Goal: Task Accomplishment & Management: Manage account settings

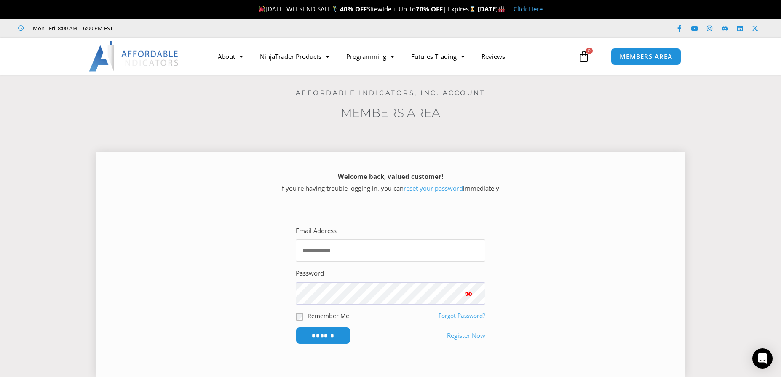
click at [321, 252] on input "Email Address" at bounding box center [391, 251] width 190 height 22
type input "**********"
click at [323, 335] on input "******" at bounding box center [323, 336] width 58 height 18
click at [586, 56] on icon at bounding box center [584, 57] width 12 height 12
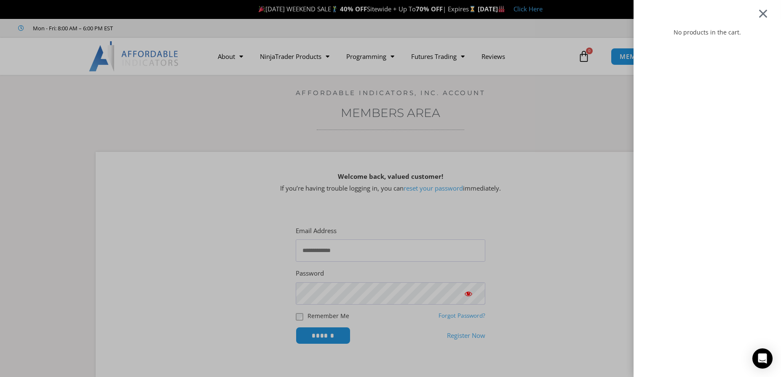
click at [767, 10] on div at bounding box center [763, 13] width 11 height 10
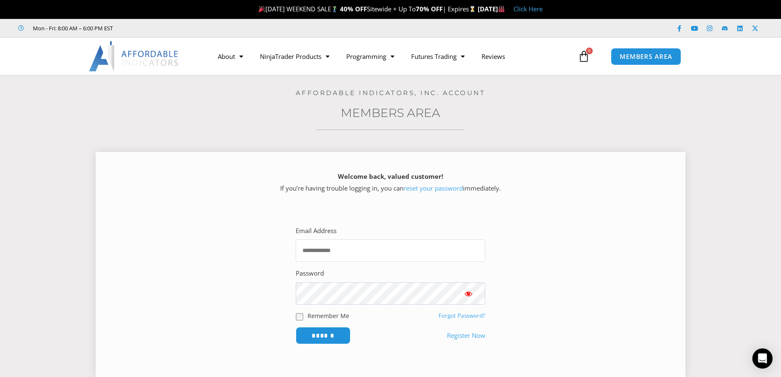
click at [310, 247] on input "Email Address" at bounding box center [391, 251] width 190 height 22
type input "**********"
click at [315, 338] on input "******" at bounding box center [323, 336] width 58 height 18
click at [462, 337] on link "Register Now" at bounding box center [466, 336] width 38 height 12
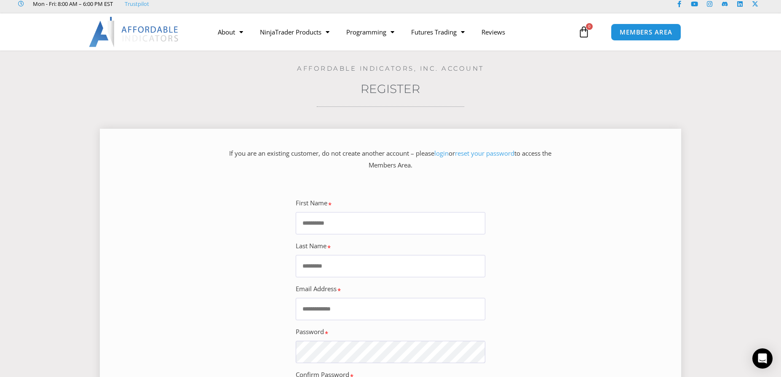
scroll to position [28, 0]
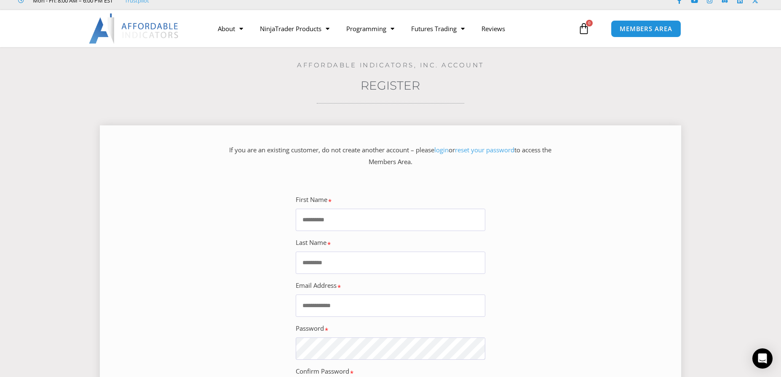
click at [318, 217] on input "First Name" at bounding box center [391, 220] width 190 height 22
type input "*****"
type input "******"
type input "**********"
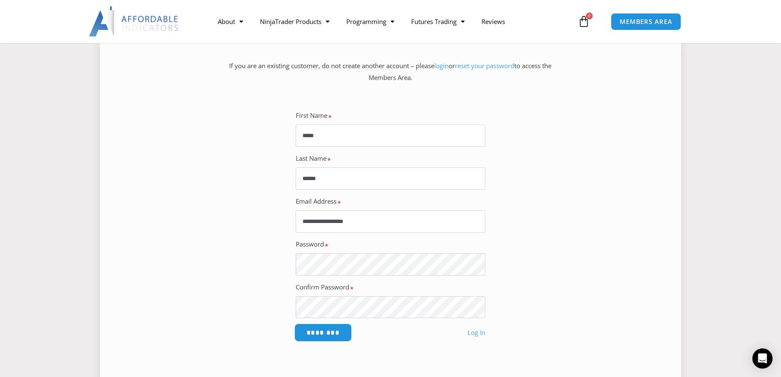
scroll to position [112, 0]
click at [323, 334] on input "********" at bounding box center [323, 333] width 58 height 18
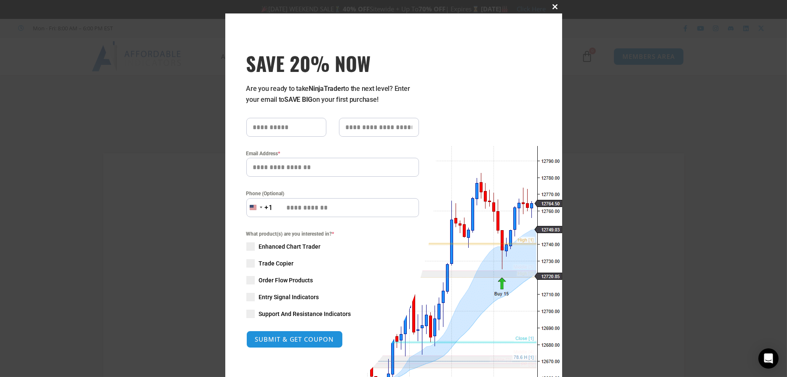
click at [553, 5] on span at bounding box center [555, 6] width 13 height 5
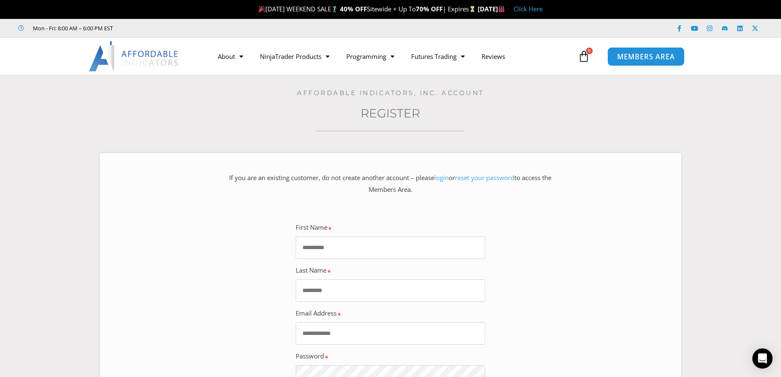
click at [648, 54] on span "MEMBERS AREA" at bounding box center [646, 56] width 58 height 7
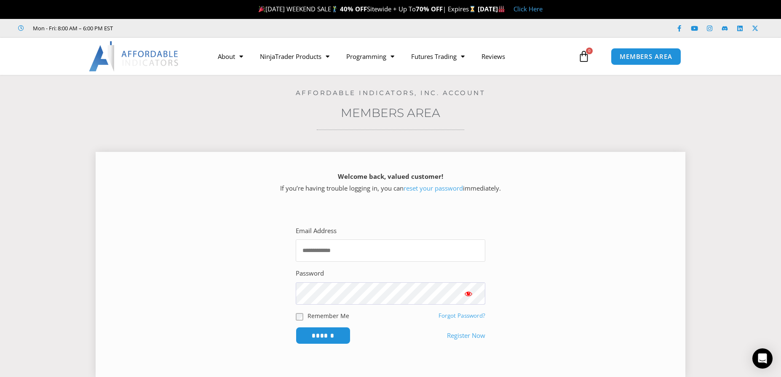
click at [361, 252] on input "Email Address" at bounding box center [391, 251] width 190 height 22
type input "**********"
click at [469, 291] on span "Show password" at bounding box center [468, 294] width 8 height 8
click at [313, 336] on input "******" at bounding box center [323, 336] width 58 height 18
click at [628, 54] on span "MEMBERS AREA" at bounding box center [646, 56] width 58 height 7
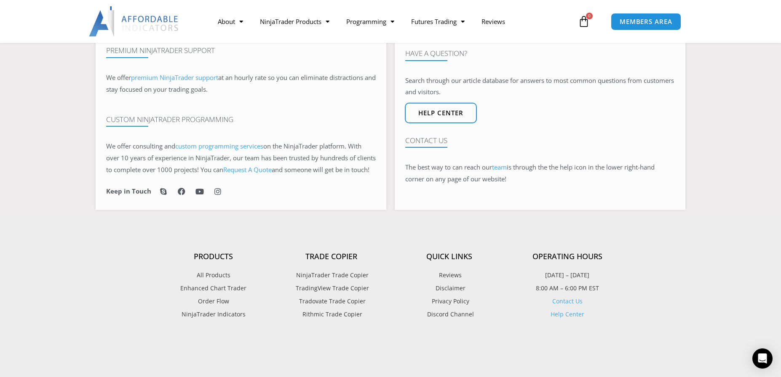
scroll to position [393, 0]
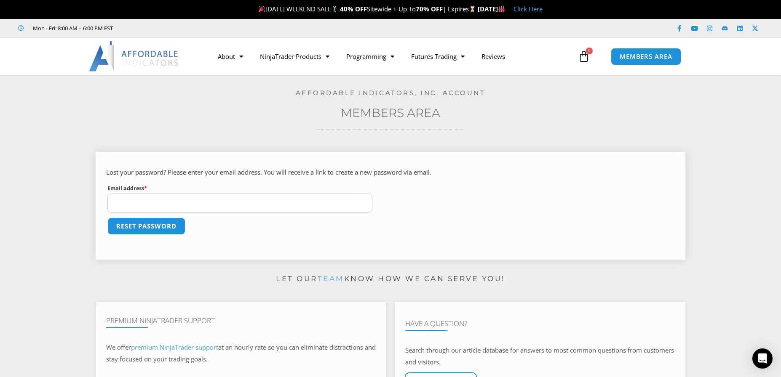
click at [150, 202] on input "Email address * Required" at bounding box center [239, 203] width 265 height 19
type input "**********"
click at [144, 224] on button "Reset password" at bounding box center [146, 226] width 82 height 18
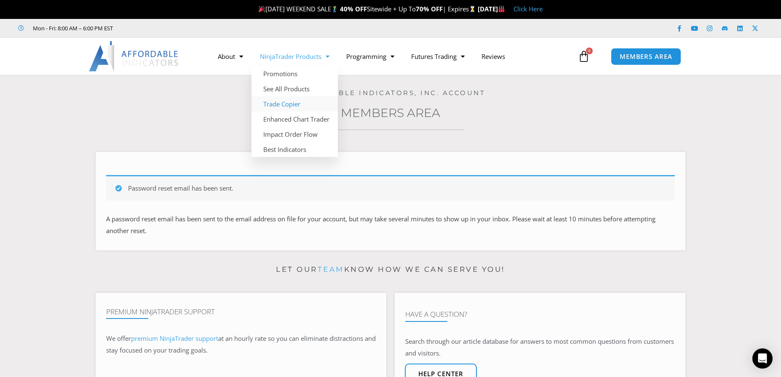
click at [281, 104] on link "Trade Copier" at bounding box center [294, 103] width 86 height 15
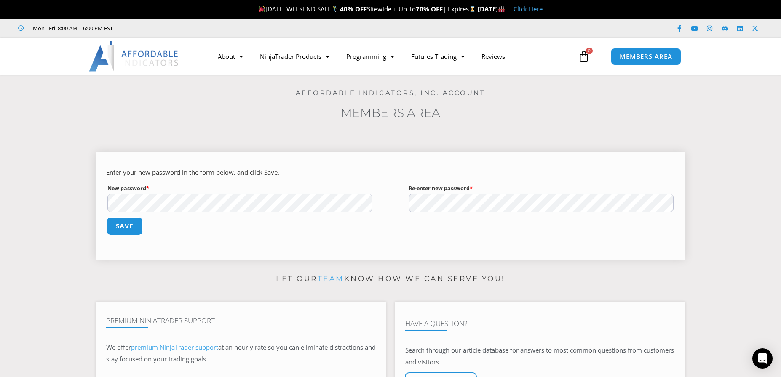
click at [135, 224] on button "Save" at bounding box center [125, 226] width 36 height 18
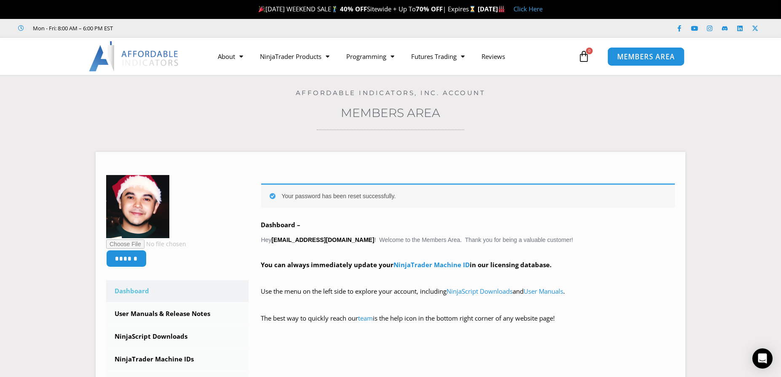
click at [638, 55] on span "MEMBERS AREA" at bounding box center [646, 56] width 58 height 7
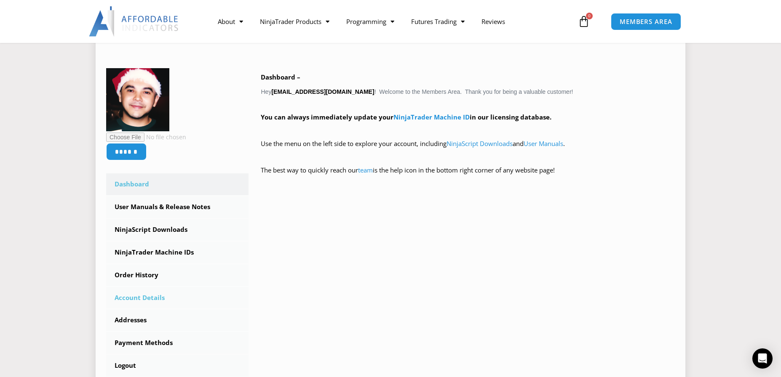
scroll to position [126, 0]
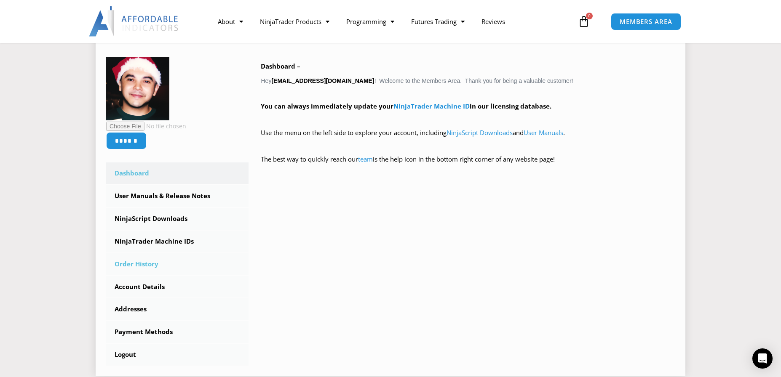
click at [138, 265] on link "Order History" at bounding box center [177, 265] width 142 height 22
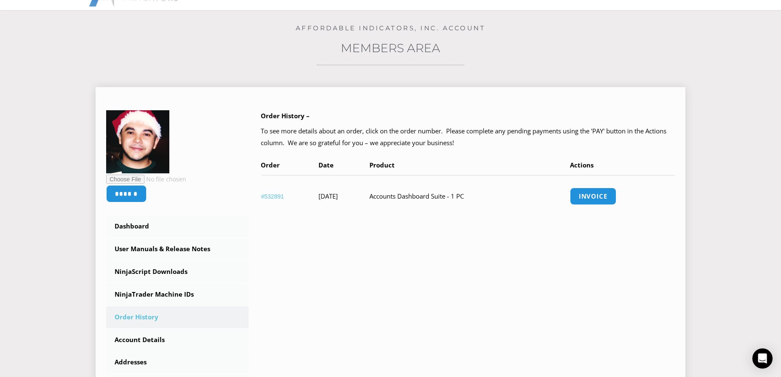
scroll to position [28, 0]
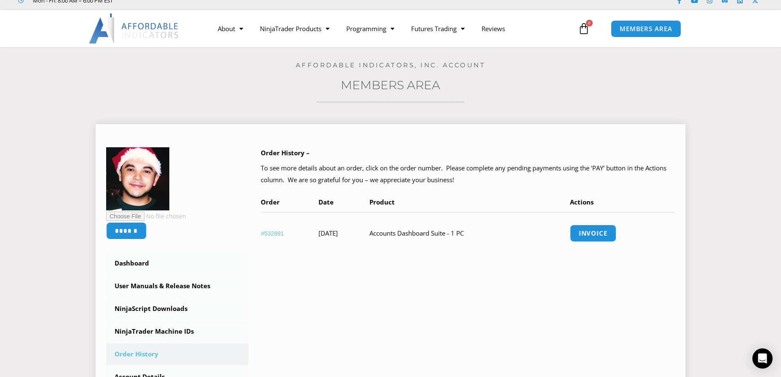
click at [270, 232] on link "#532891" at bounding box center [272, 233] width 23 height 7
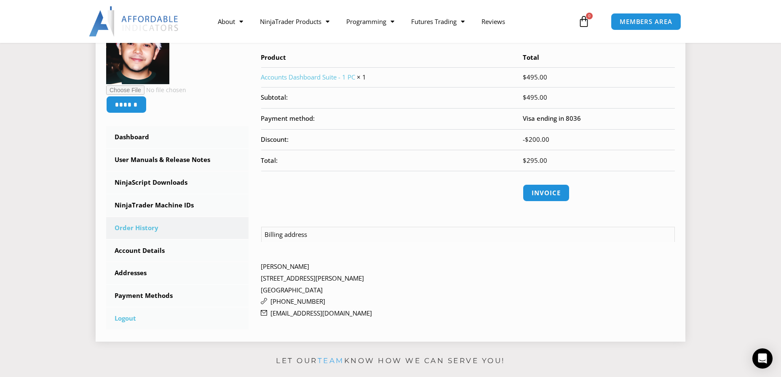
scroll to position [140, 0]
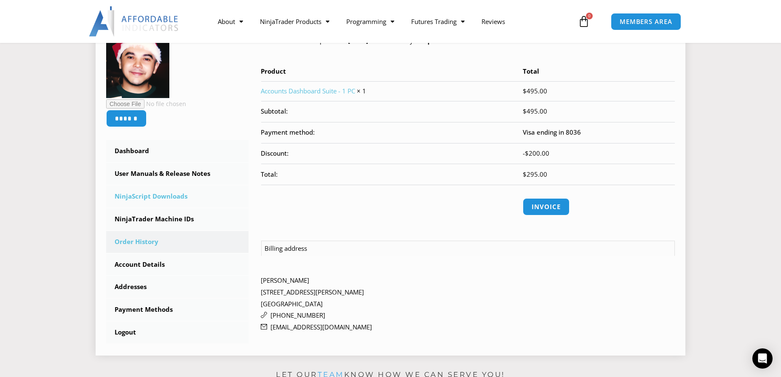
click at [154, 194] on link "NinjaScript Downloads" at bounding box center [177, 197] width 142 height 22
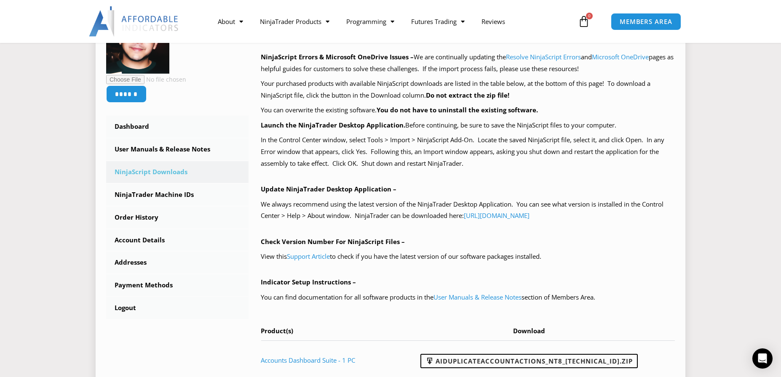
scroll to position [140, 0]
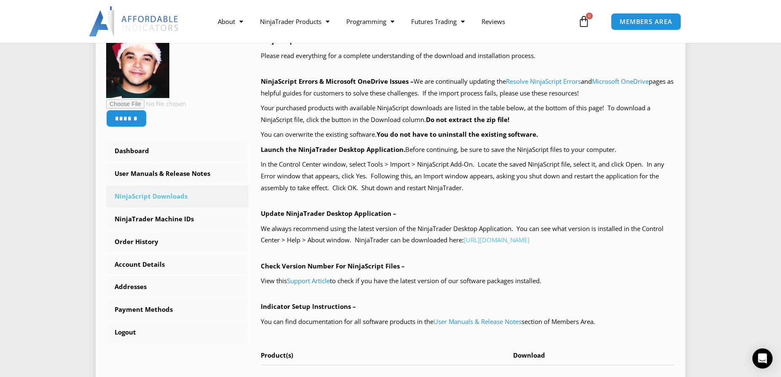
click at [530, 241] on link "[URL][DOMAIN_NAME]" at bounding box center [497, 240] width 66 height 8
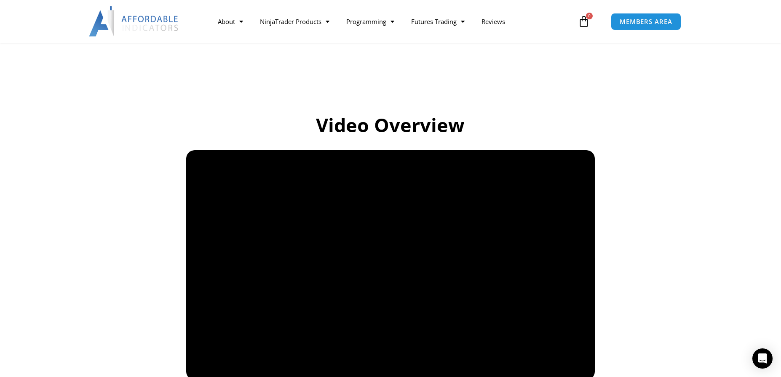
scroll to position [463, 0]
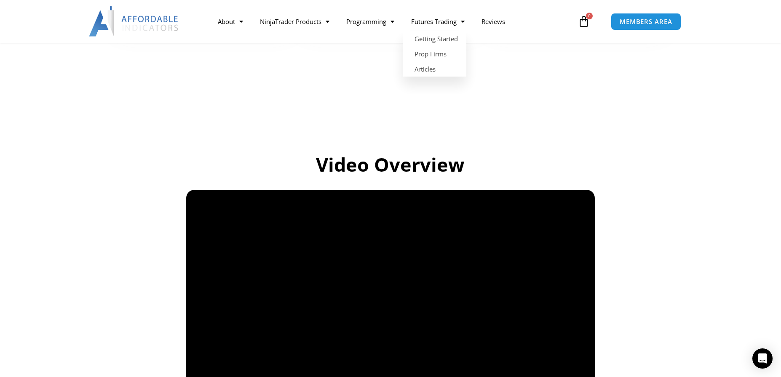
click at [582, 23] on icon at bounding box center [584, 22] width 12 height 12
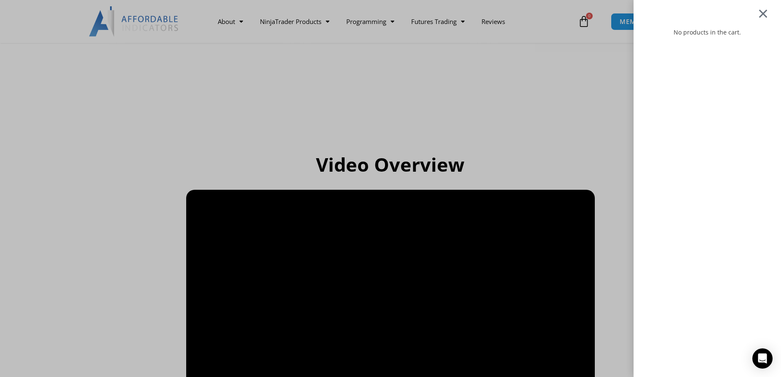
click at [768, 11] on div at bounding box center [763, 13] width 11 height 10
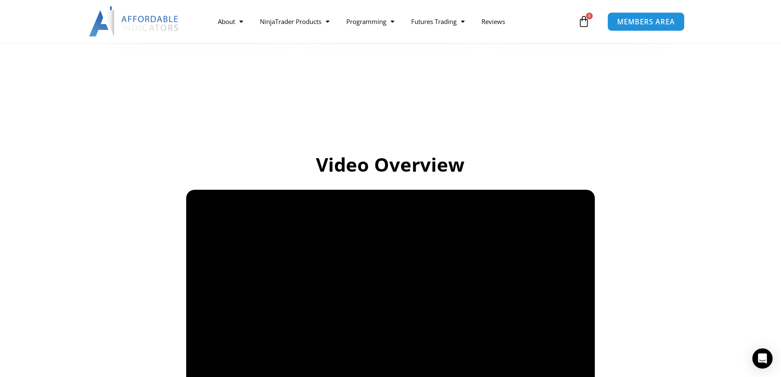
click at [654, 23] on span "MEMBERS AREA" at bounding box center [646, 21] width 58 height 7
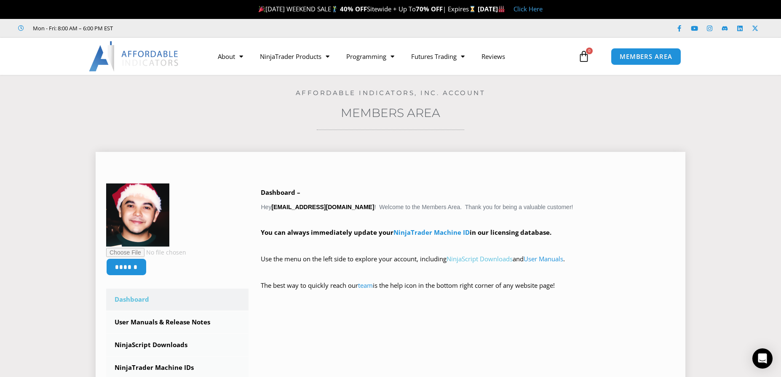
click at [475, 256] on link "NinjaScript Downloads" at bounding box center [480, 259] width 66 height 8
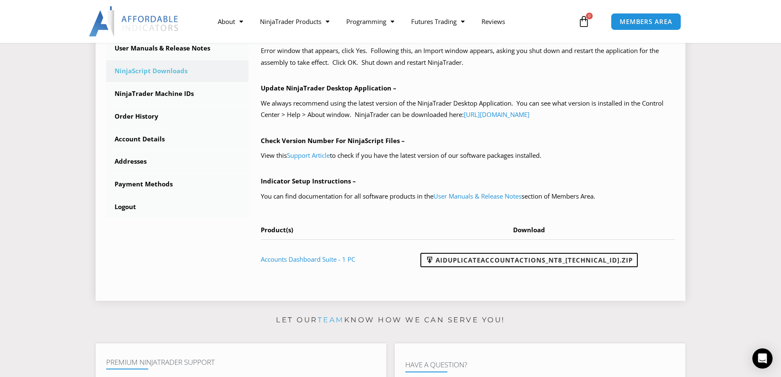
scroll to position [267, 0]
click at [516, 260] on link "AIDuplicateAccountActions_NT8_[TECHNICAL_ID].zip" at bounding box center [528, 259] width 217 height 14
click at [466, 198] on link "User Manuals & Release Notes" at bounding box center [478, 195] width 88 height 8
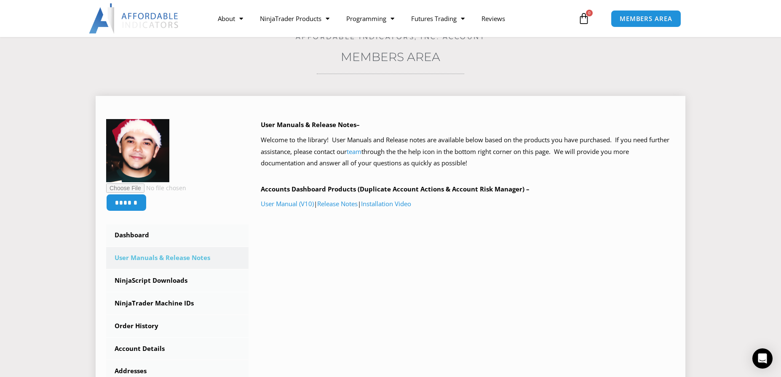
scroll to position [112, 0]
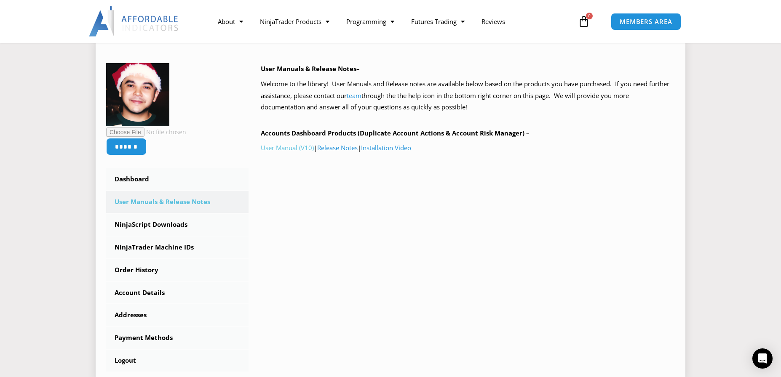
click at [291, 149] on link "User Manual (V10)" at bounding box center [287, 148] width 53 height 8
click at [165, 13] on img at bounding box center [134, 21] width 91 height 30
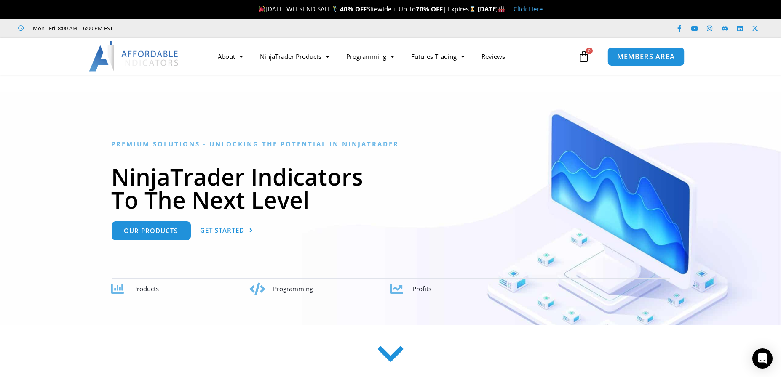
click at [637, 54] on span "MEMBERS AREA" at bounding box center [646, 56] width 58 height 7
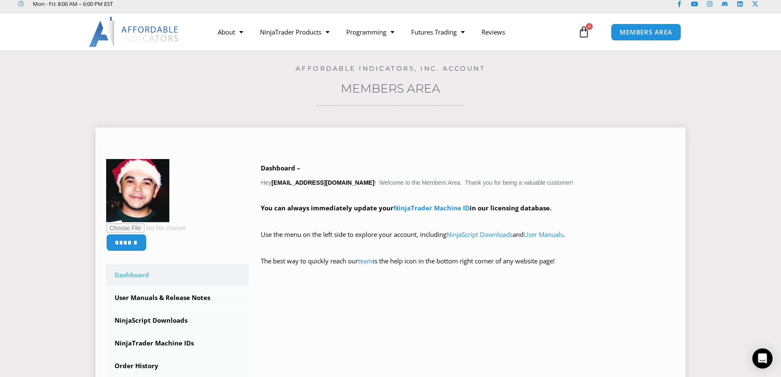
scroll to position [28, 0]
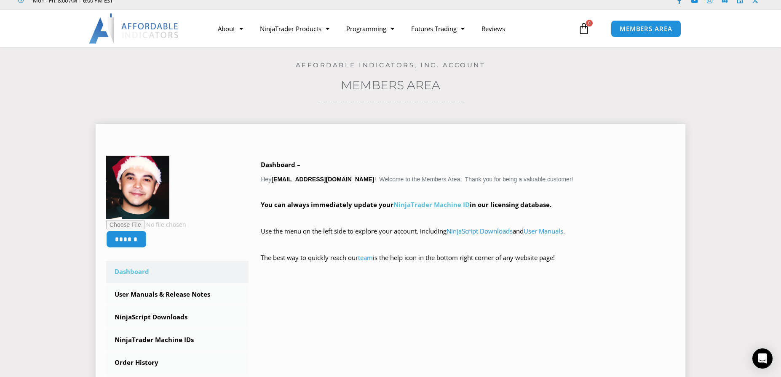
click at [433, 201] on link "NinjaTrader Machine ID" at bounding box center [432, 204] width 76 height 8
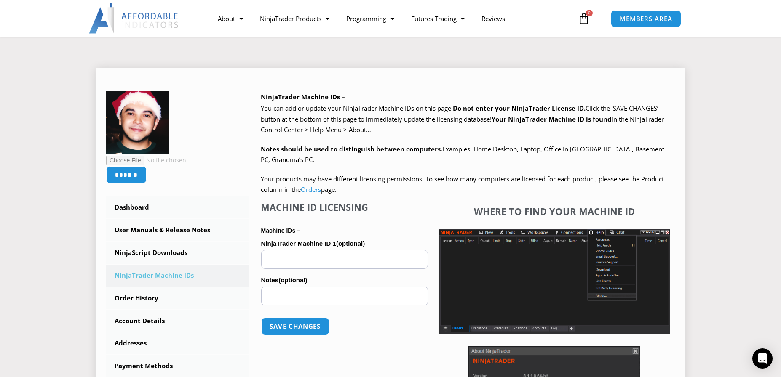
scroll to position [84, 0]
click at [366, 219] on div "Machine ID Licensing Machine IDs – NinjaTrader Machine ID 1 (optional) Notes (o…" at bounding box center [344, 326] width 167 height 251
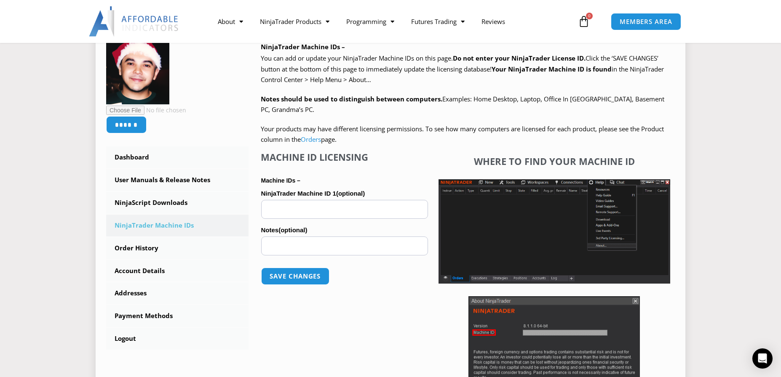
scroll to position [140, 0]
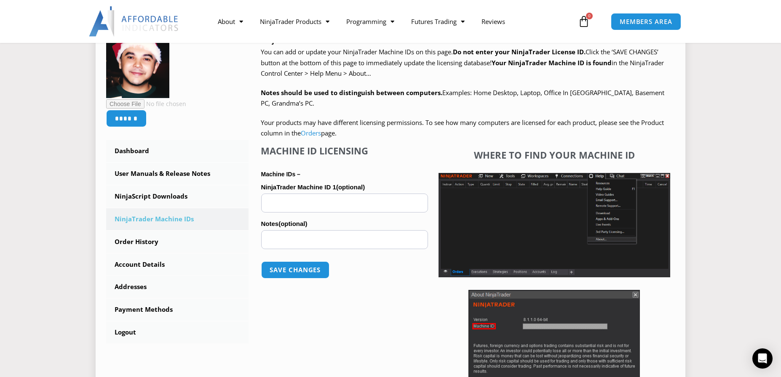
click at [296, 192] on label "NinjaTrader Machine ID 1 (optional)" at bounding box center [344, 187] width 167 height 13
click at [296, 194] on input "NinjaTrader Machine ID 1 (optional)" at bounding box center [344, 203] width 167 height 19
click at [293, 203] on input "NinjaTrader Machine ID 1 (optional)" at bounding box center [344, 203] width 167 height 19
paste input "**********"
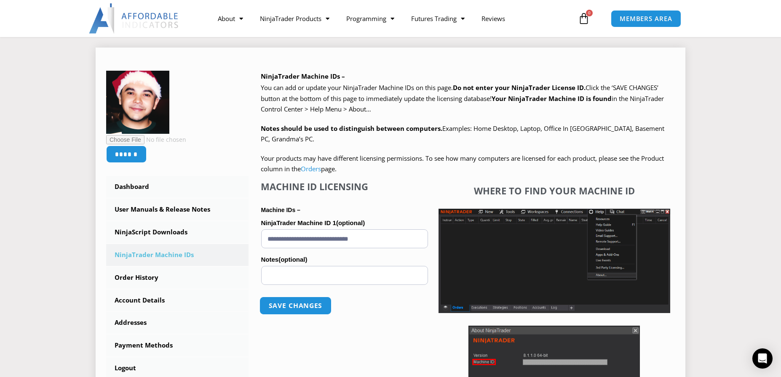
scroll to position [98, 0]
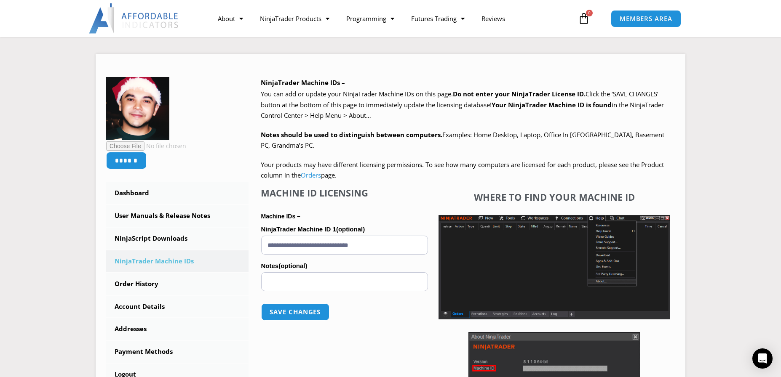
type input "**********"
drag, startPoint x: 393, startPoint y: 244, endPoint x: 246, endPoint y: 243, distance: 147.9
click at [247, 243] on div "****** Dashboard Subscriptions User Manuals & Release Notes NinjaScript Downloa…" at bounding box center [390, 268] width 569 height 382
click at [311, 176] on link "Orders" at bounding box center [311, 175] width 20 height 8
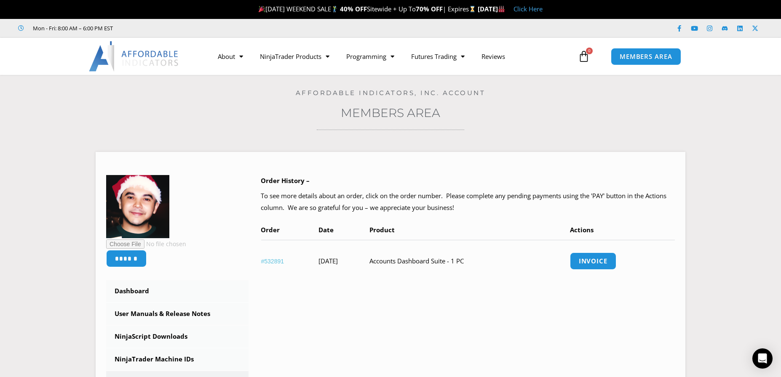
click at [233, 105] on div "Home / Members Area / Orders Affordable Indicators, Inc. Account Members Area *…" at bounding box center [390, 288] width 739 height 426
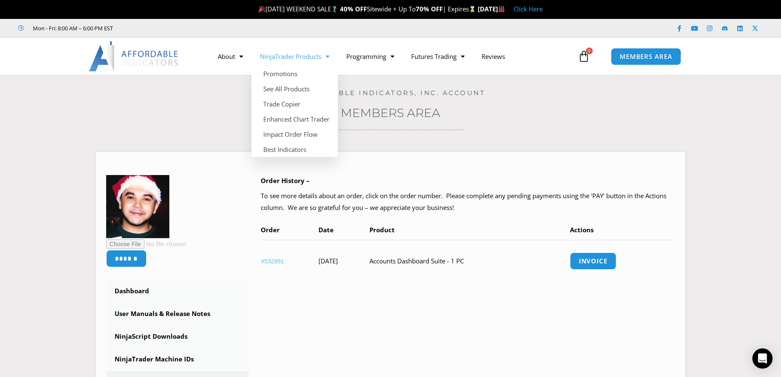
click at [326, 56] on span "Menu" at bounding box center [325, 56] width 8 height 15
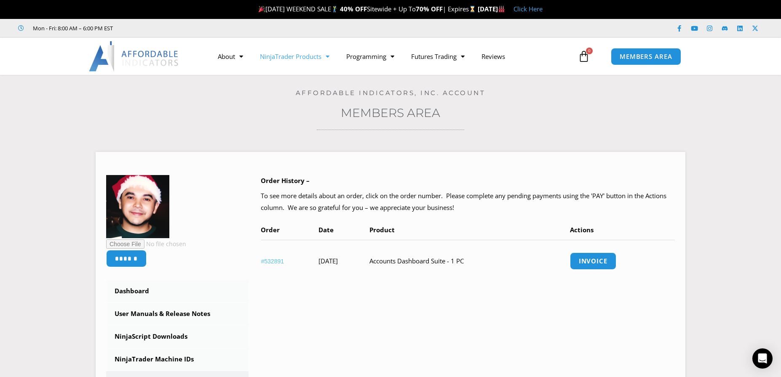
click at [326, 56] on span "Menu" at bounding box center [325, 56] width 8 height 15
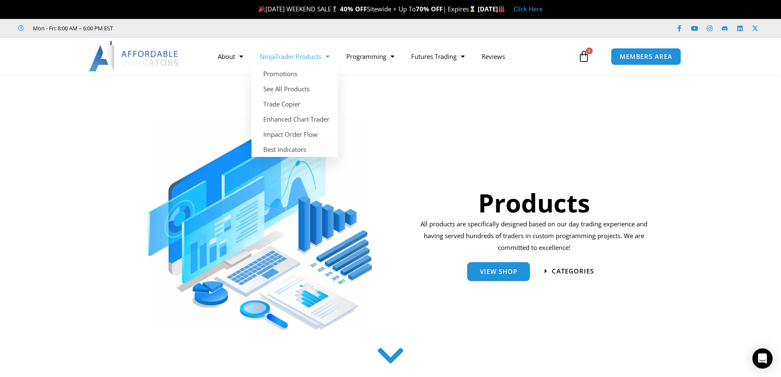
click at [327, 53] on span "Menu" at bounding box center [325, 56] width 8 height 15
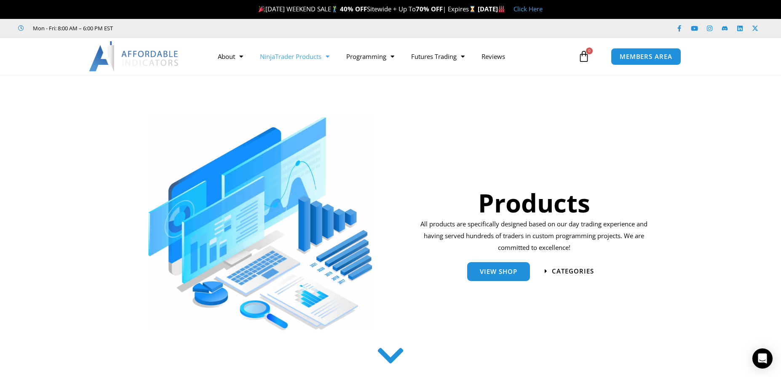
click at [327, 53] on span "Menu" at bounding box center [325, 56] width 8 height 15
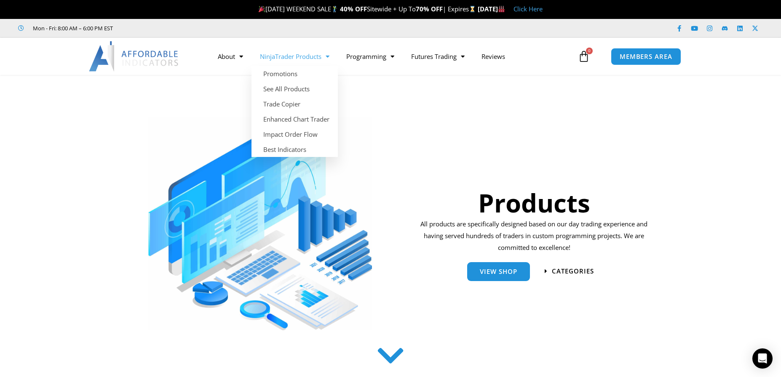
click at [331, 56] on link "NinjaTrader Products" at bounding box center [294, 56] width 86 height 19
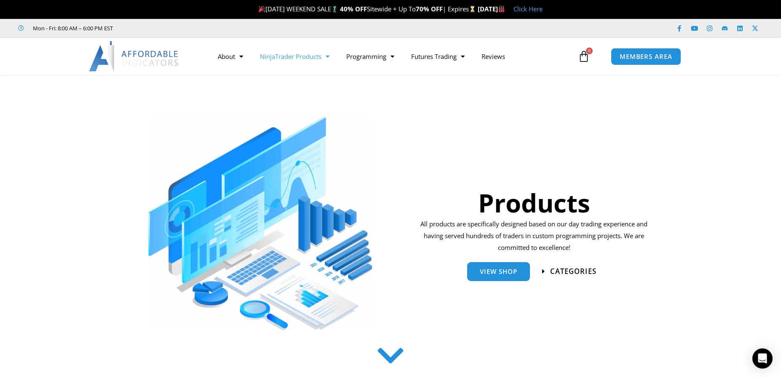
click at [543, 271] on icon at bounding box center [543, 271] width 3 height 7
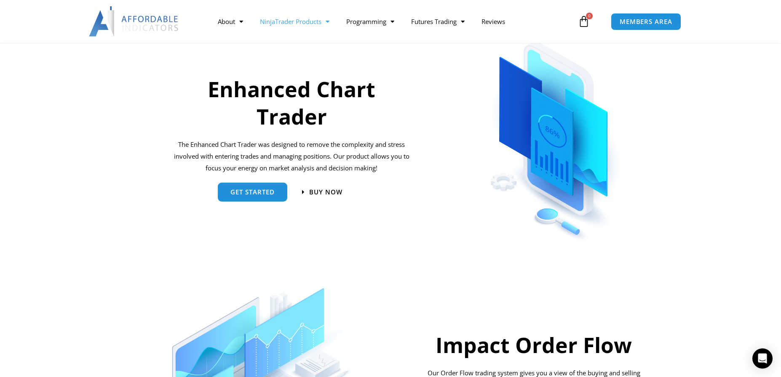
scroll to position [383, 0]
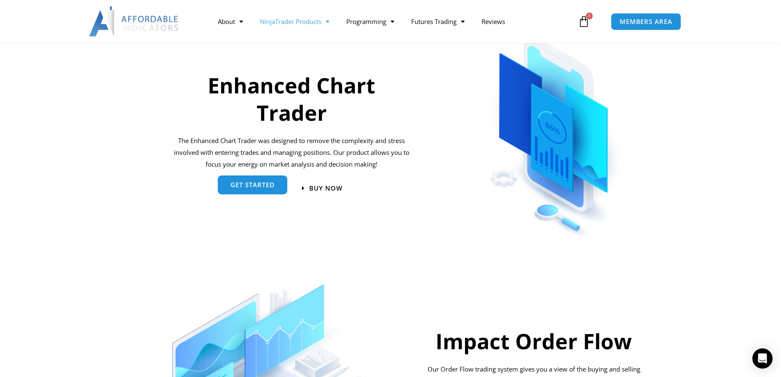
click at [255, 184] on span "get started" at bounding box center [252, 185] width 44 height 6
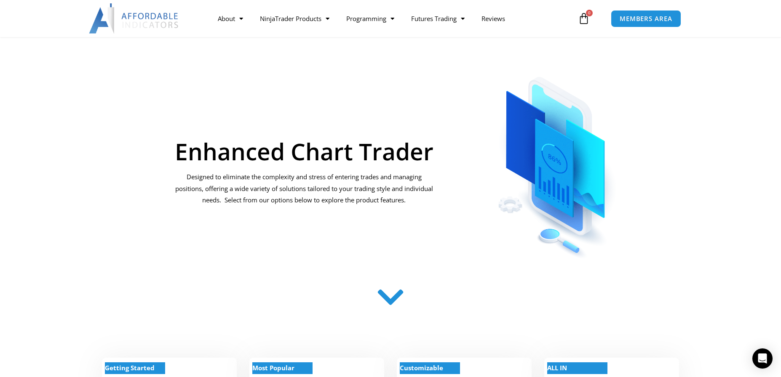
scroll to position [70, 0]
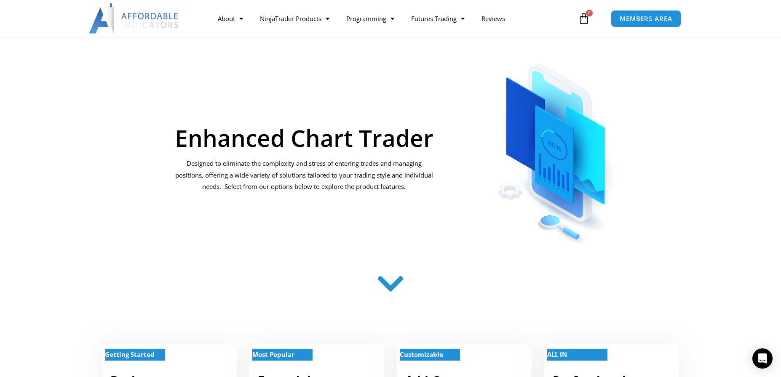
click at [393, 283] on icon at bounding box center [391, 285] width 30 height 30
click at [393, 291] on icon at bounding box center [391, 285] width 30 height 30
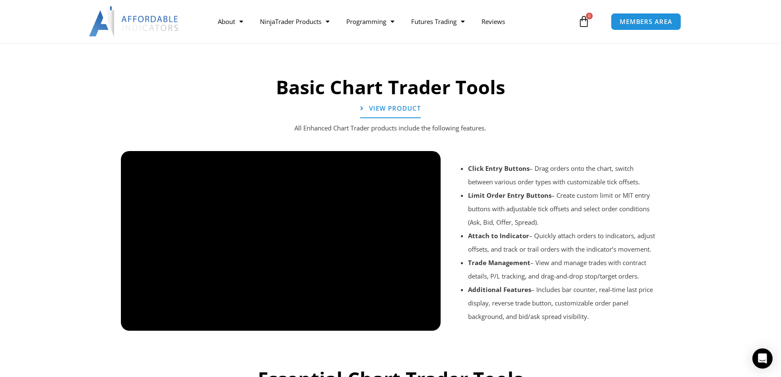
scroll to position [604, 0]
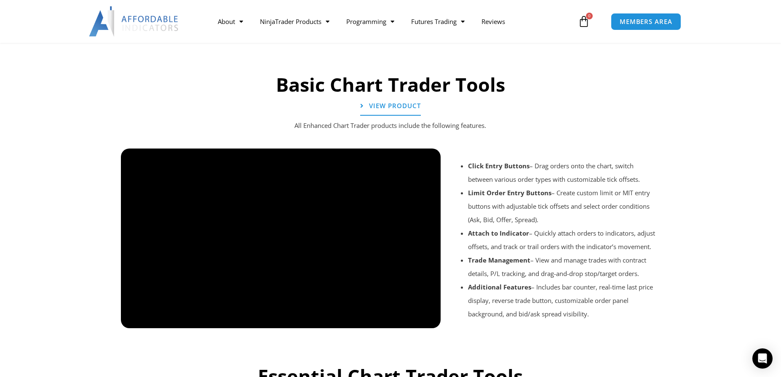
click at [429, 320] on div at bounding box center [391, 340] width 548 height 40
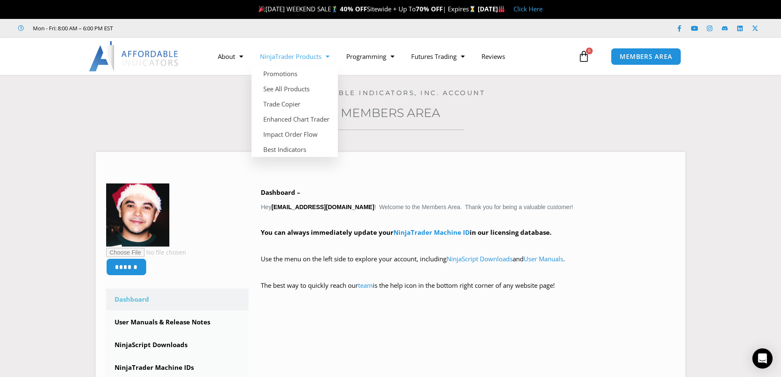
click at [331, 56] on link "NinjaTrader Products" at bounding box center [294, 56] width 86 height 19
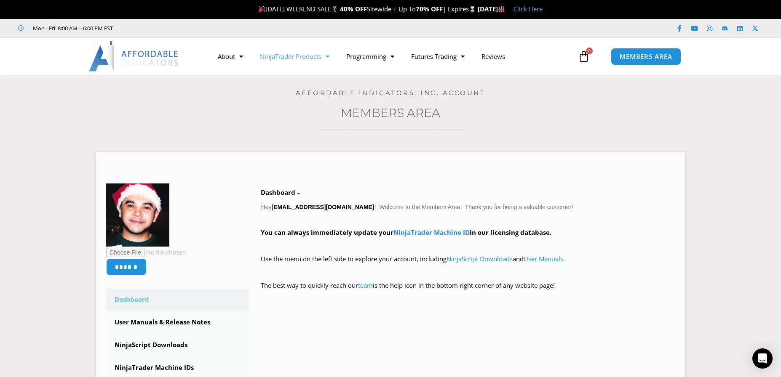
click at [331, 56] on link "NinjaTrader Products" at bounding box center [294, 56] width 86 height 19
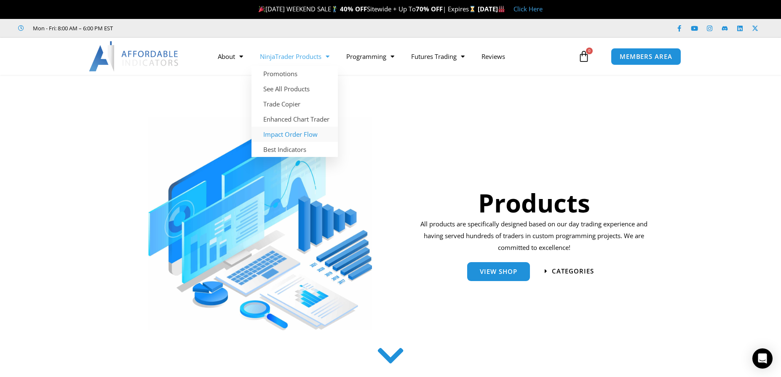
click at [298, 134] on link "Impact Order Flow" at bounding box center [294, 134] width 86 height 15
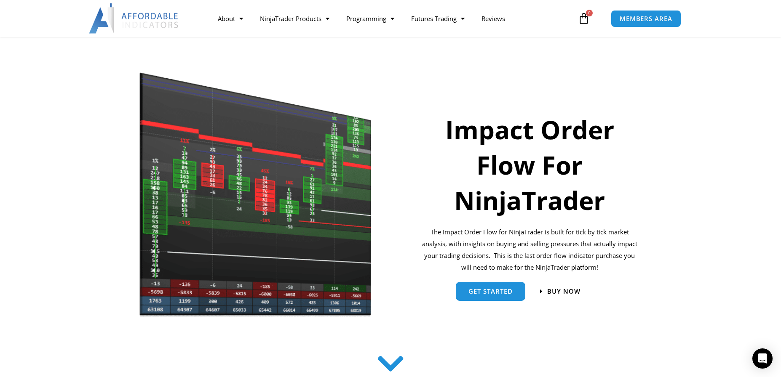
scroll to position [56, 0]
